Goal: Transaction & Acquisition: Obtain resource

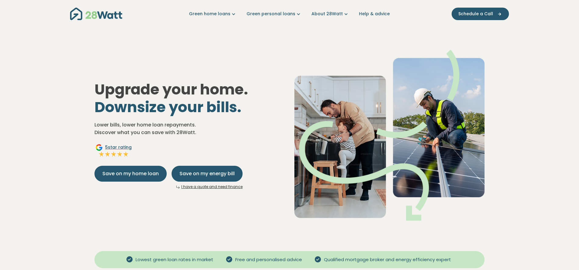
click at [203, 187] on link "I have a quote and need finance" at bounding box center [211, 186] width 61 height 5
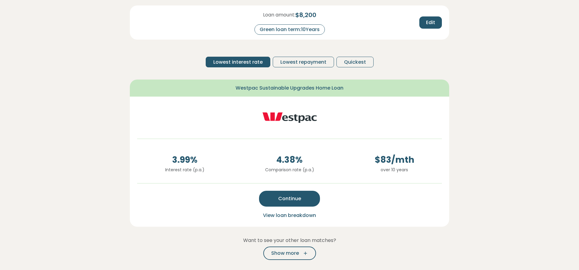
scroll to position [11, 0]
